Goal: Information Seeking & Learning: Learn about a topic

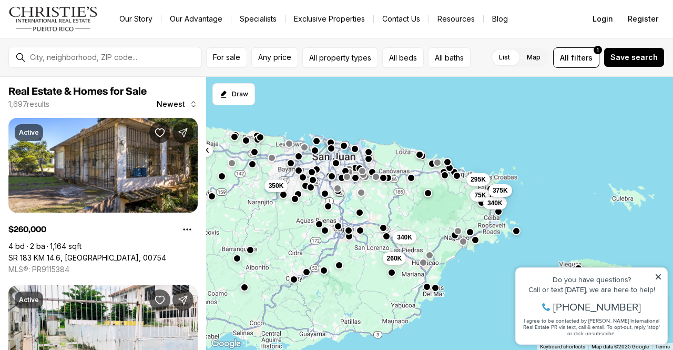
drag, startPoint x: 456, startPoint y: 295, endPoint x: 403, endPoint y: 228, distance: 85.7
click at [403, 228] on div "75K 340K 340K 260K 295K 375K 350K 325K" at bounding box center [439, 213] width 467 height 273
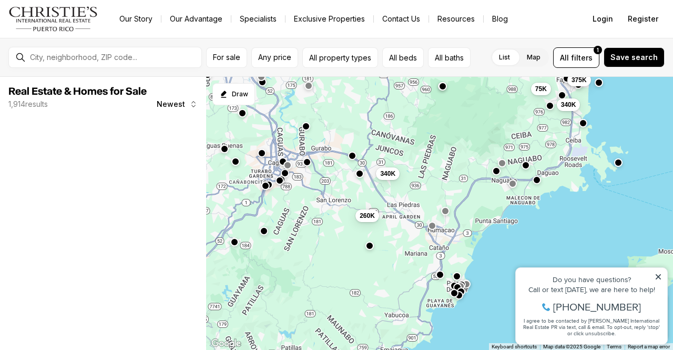
drag, startPoint x: 390, startPoint y: 252, endPoint x: 360, endPoint y: 193, distance: 66.3
click at [360, 193] on div "75K 340K 340K 260K 295K 175K 375K" at bounding box center [439, 213] width 467 height 273
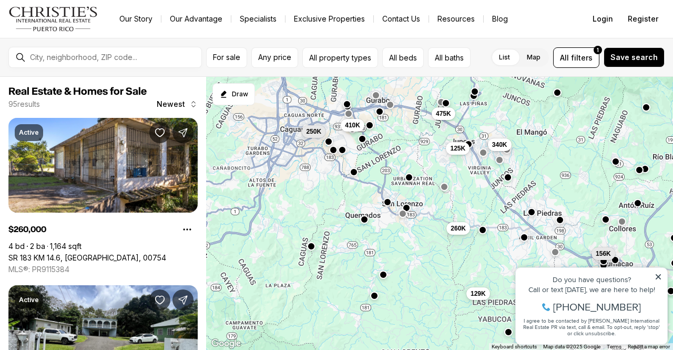
drag, startPoint x: 252, startPoint y: 224, endPoint x: 358, endPoint y: 220, distance: 105.2
click at [358, 220] on div "156K 150K 175K 410K 125K 340K 475K 260K 1.1M 129K 399K 250K" at bounding box center [439, 213] width 467 height 273
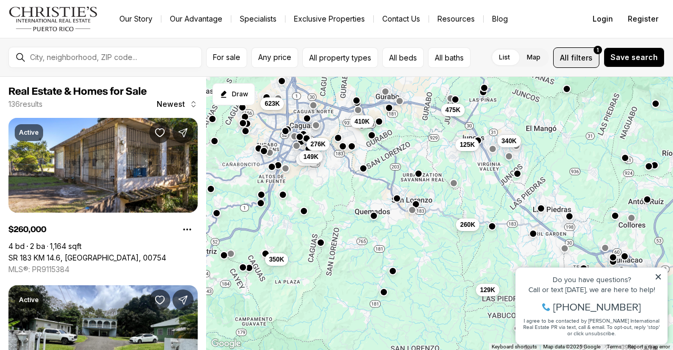
click at [569, 53] on span "All" at bounding box center [564, 57] width 9 height 11
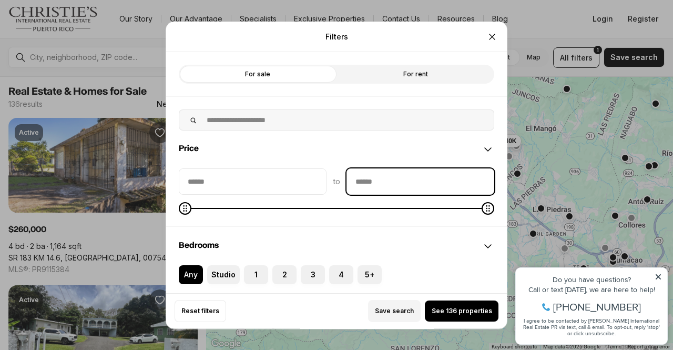
click at [426, 181] on input "priceMax" at bounding box center [420, 180] width 147 height 25
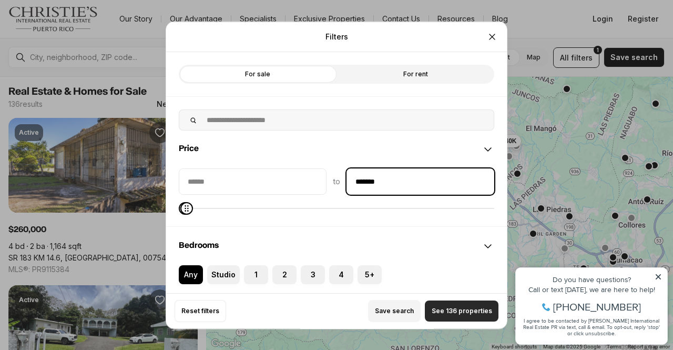
type input "*******"
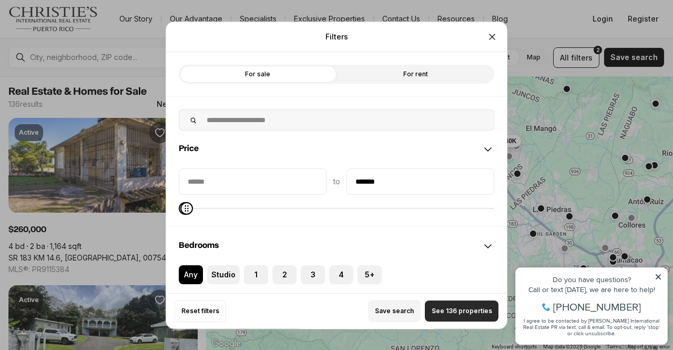
click at [452, 317] on button "See 136 properties" at bounding box center [462, 310] width 74 height 21
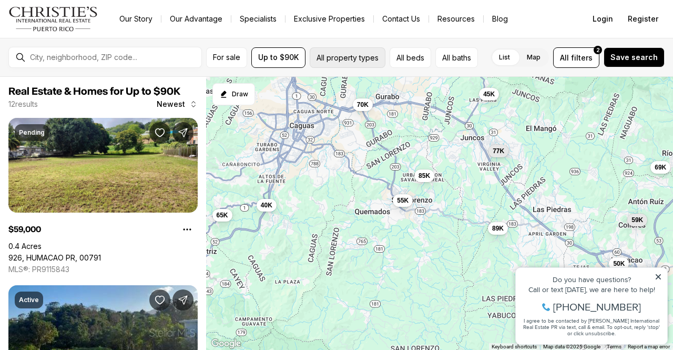
click at [364, 60] on button "All property types" at bounding box center [348, 57] width 76 height 21
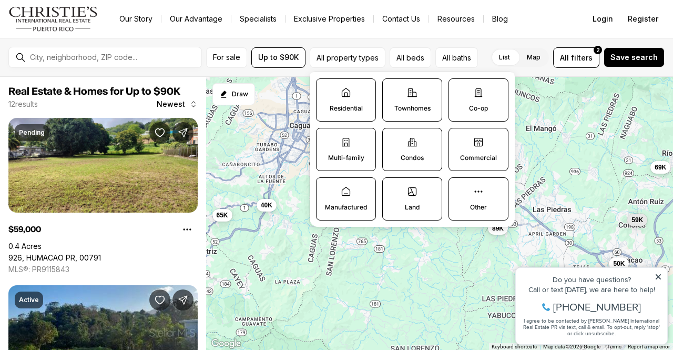
click at [350, 91] on icon at bounding box center [346, 92] width 8 height 8
click at [327, 89] on button "Residential" at bounding box center [322, 84] width 11 height 11
